Goal: Task Accomplishment & Management: Complete application form

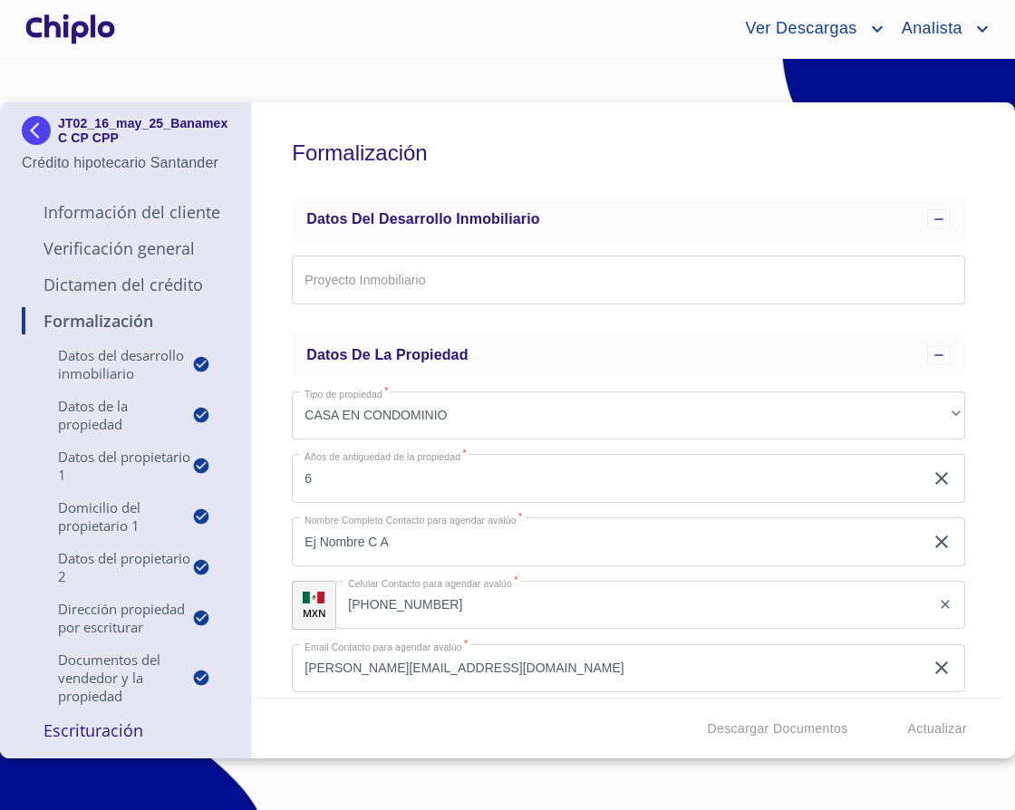
scroll to position [11283, 0]
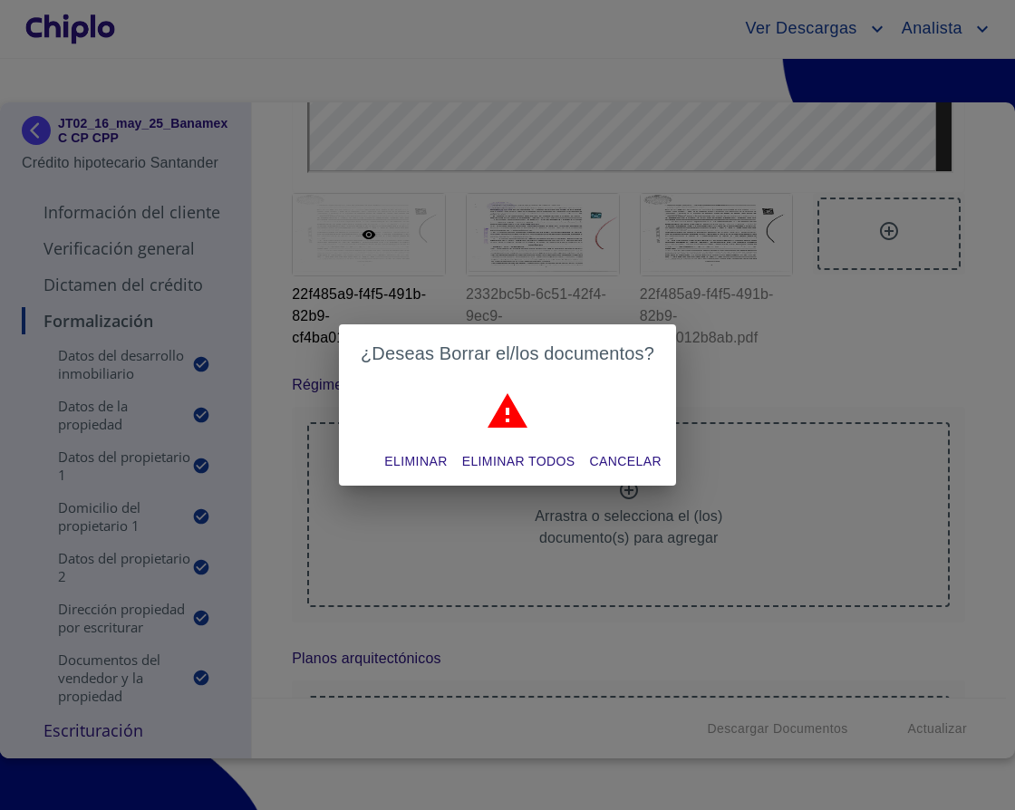
click at [538, 452] on span "Eliminar todos" at bounding box center [518, 461] width 113 height 23
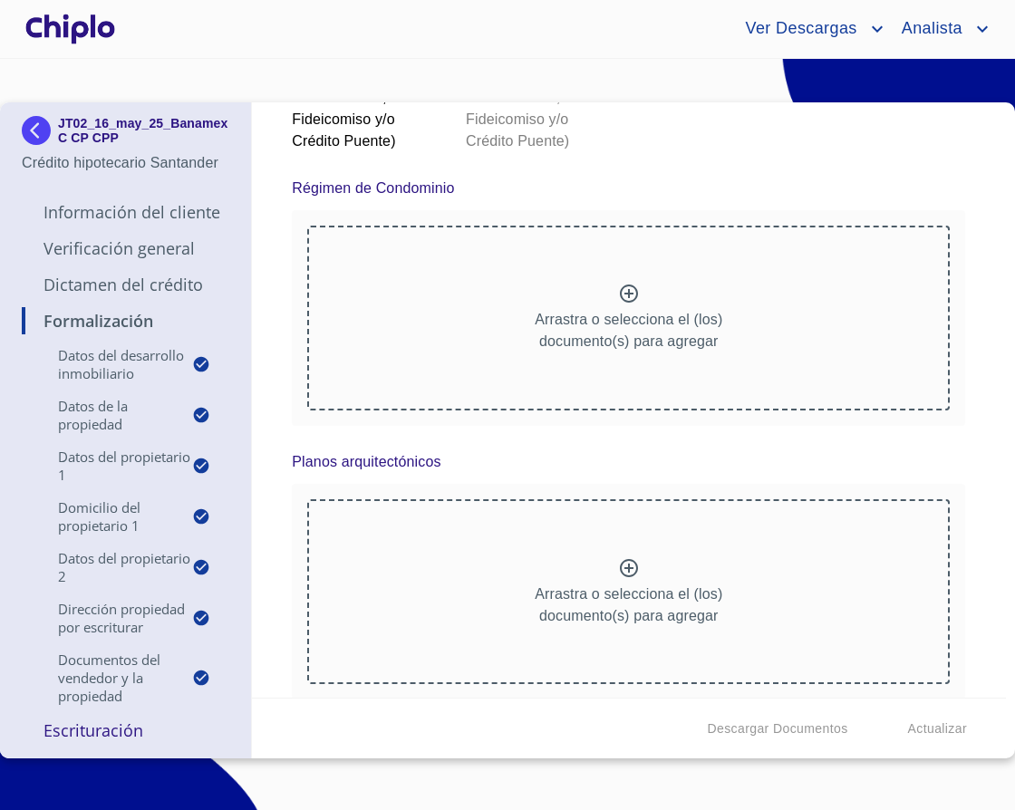
scroll to position [11448, 0]
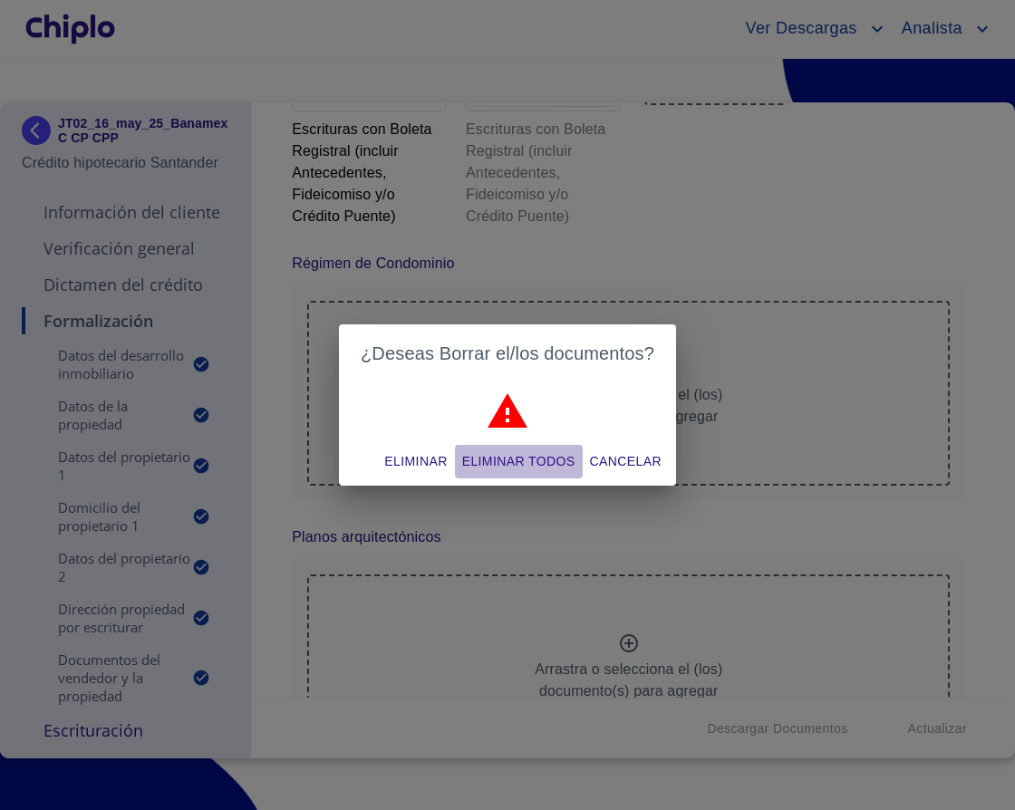
click at [547, 457] on span "Eliminar todos" at bounding box center [518, 461] width 113 height 23
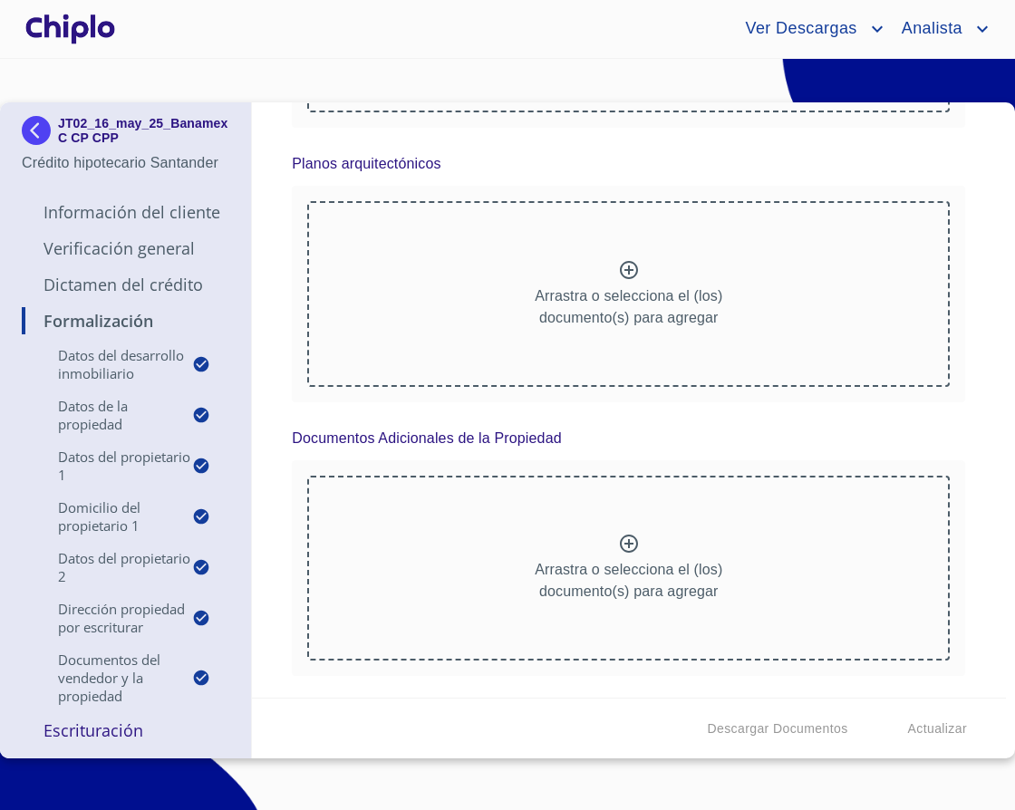
scroll to position [11299, 0]
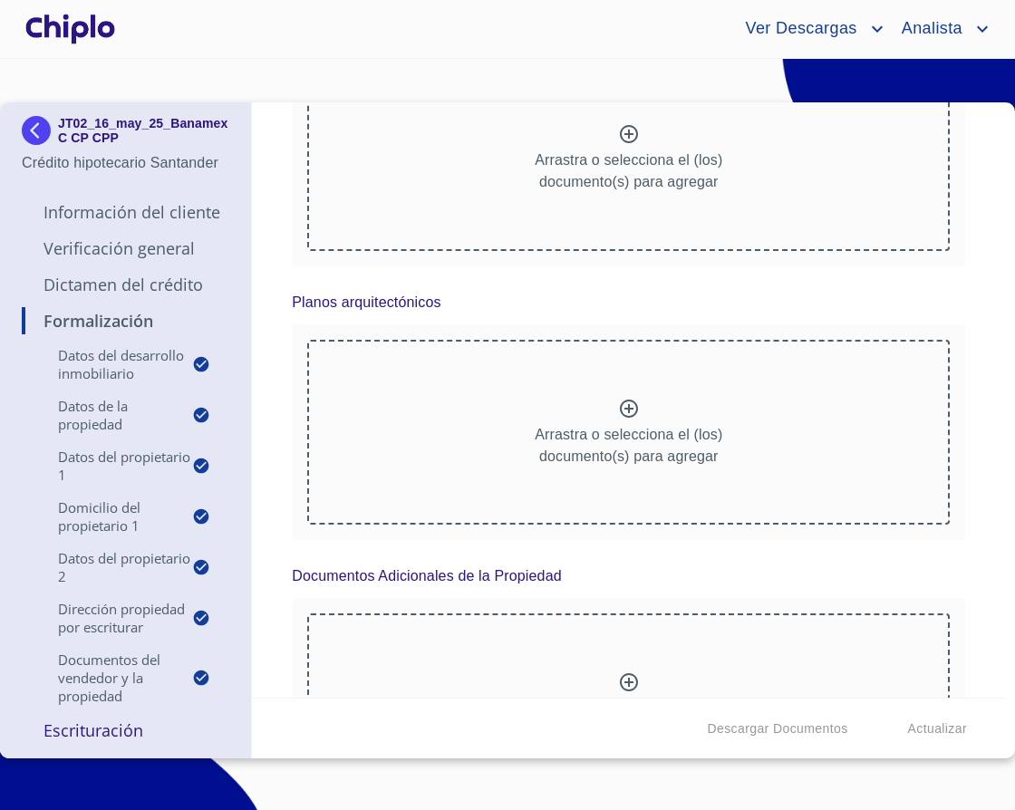
scroll to position [11744, 0]
